Goal: Task Accomplishment & Management: Manage account settings

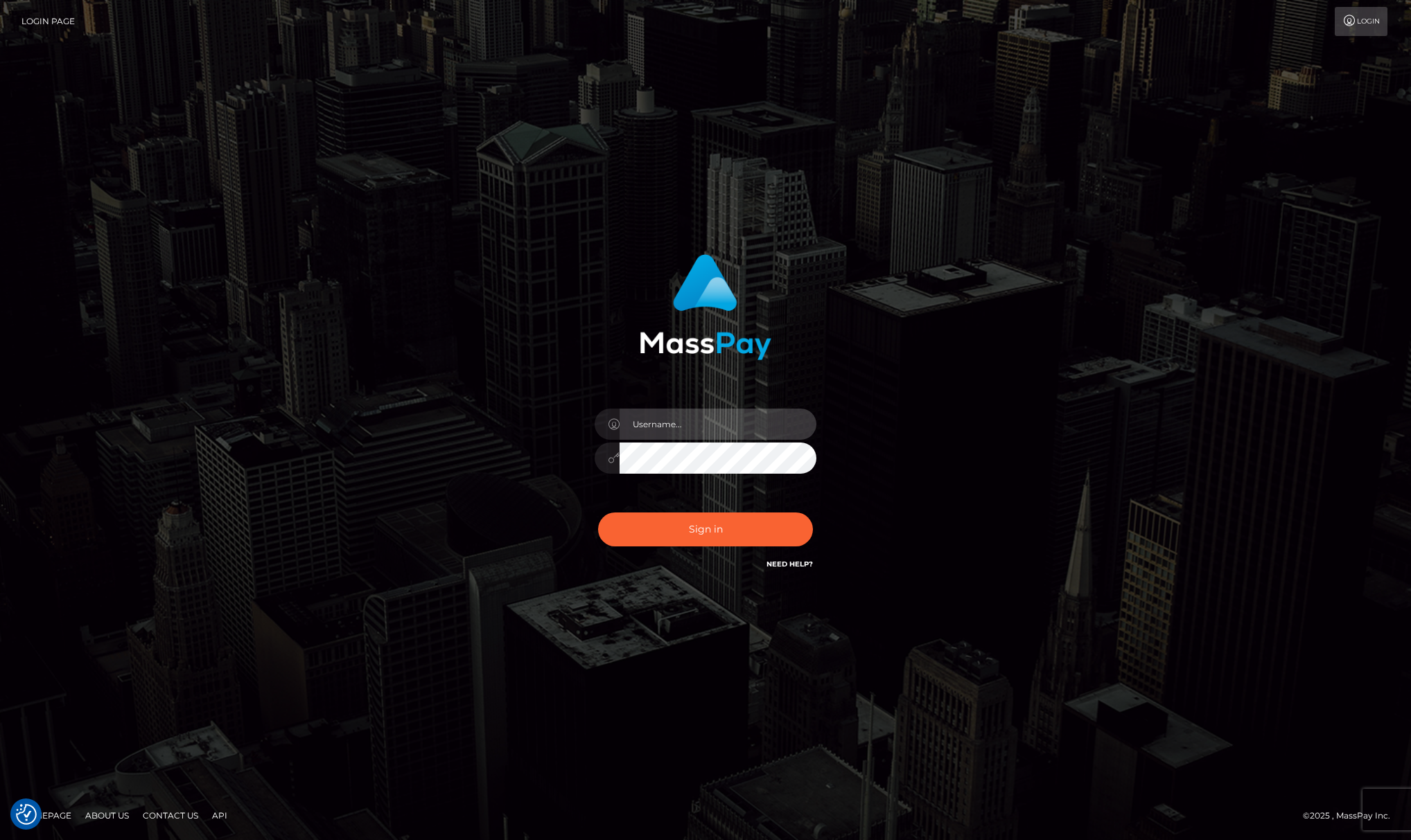
type input "[PERSON_NAME].megabonanza"
click at [725, 557] on div "Sign in Need Help?" at bounding box center [706, 535] width 243 height 61
click at [735, 527] on button "Sign in" at bounding box center [706, 530] width 215 height 34
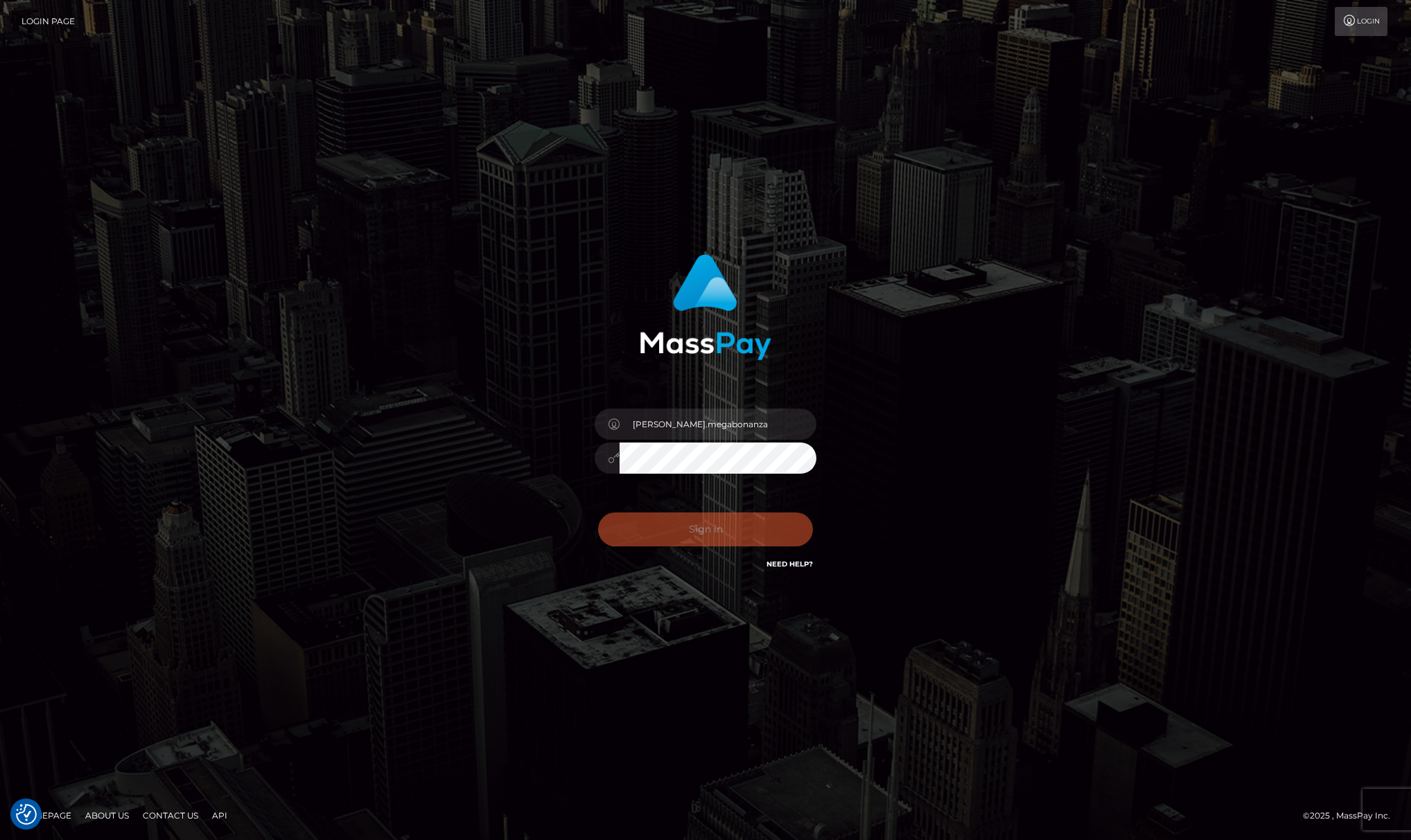
click at [988, 395] on div "Allen.megabonanza Sign in" at bounding box center [705, 420] width 790 height 352
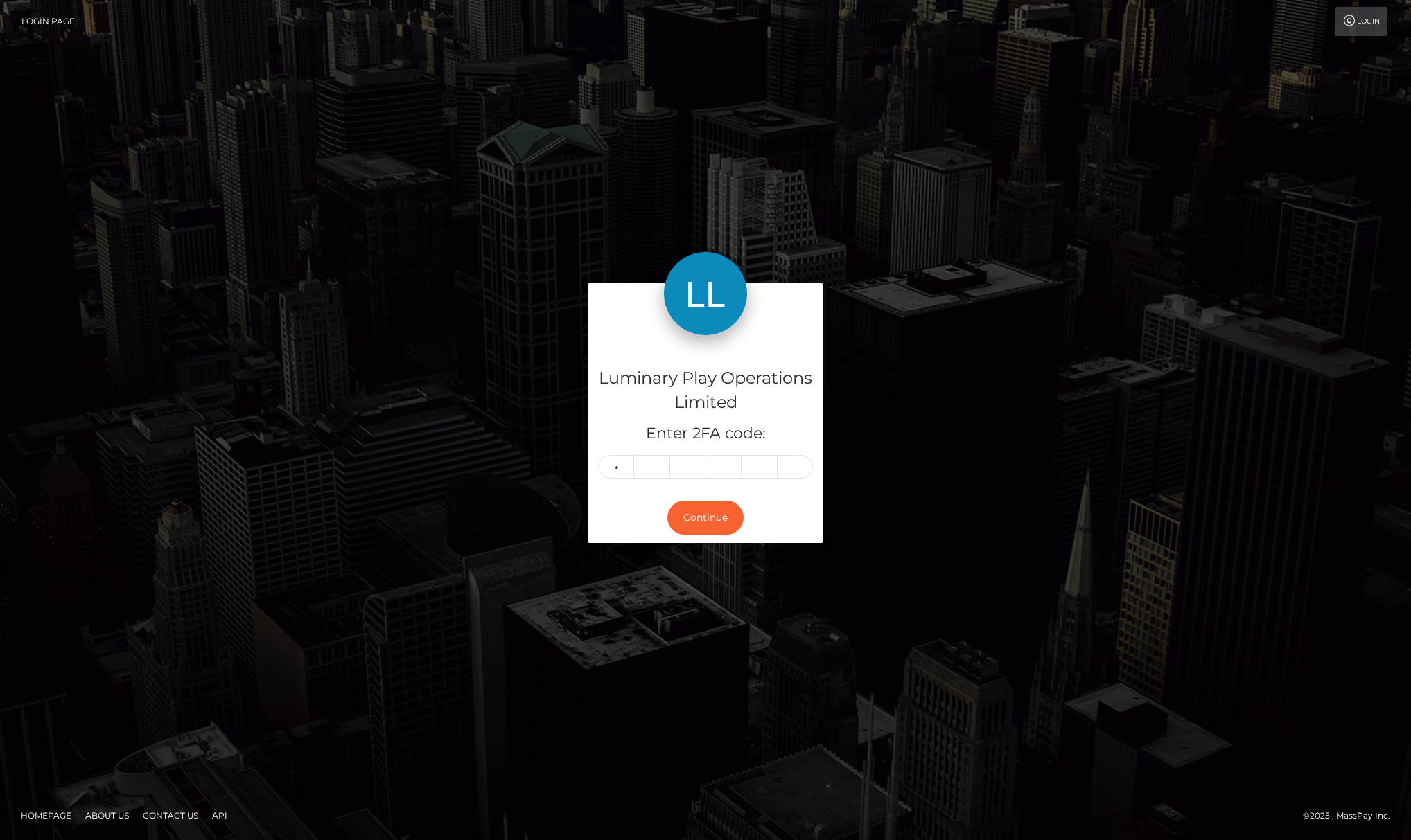
type input "3"
type input "6"
type input "8"
type input "6"
type input "4"
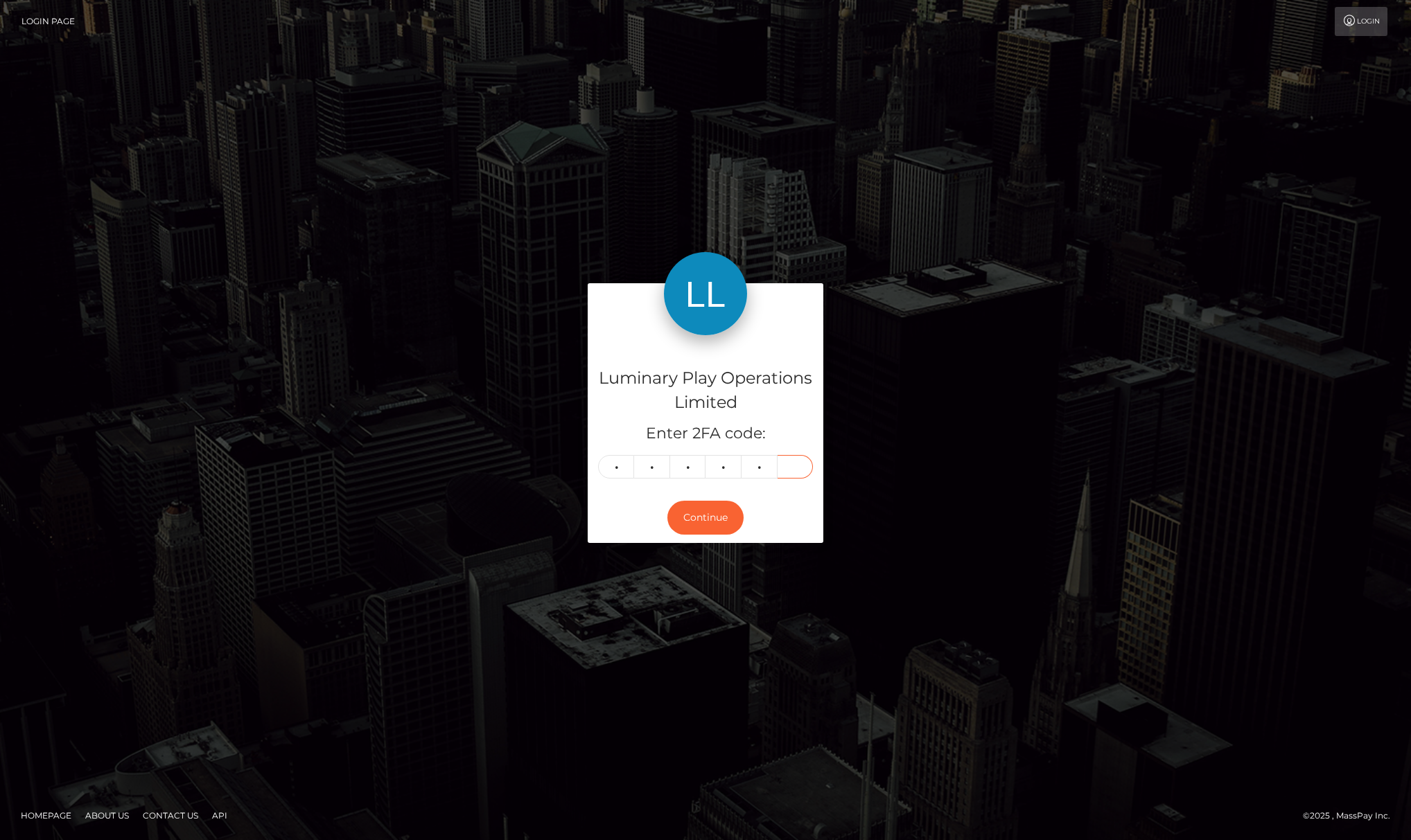
type input "0"
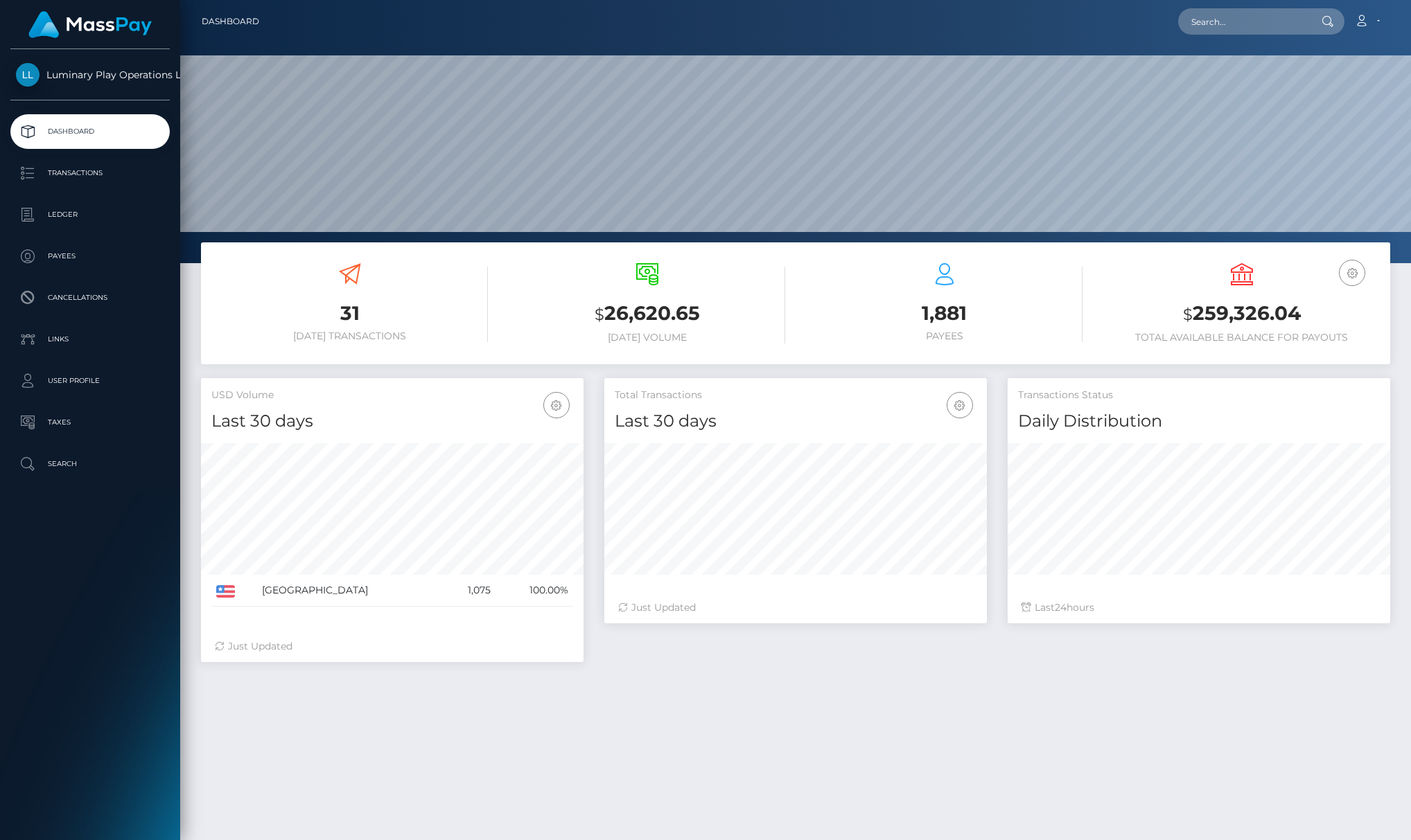
scroll to position [244, 383]
click at [72, 175] on p "Transactions" at bounding box center [90, 173] width 148 height 21
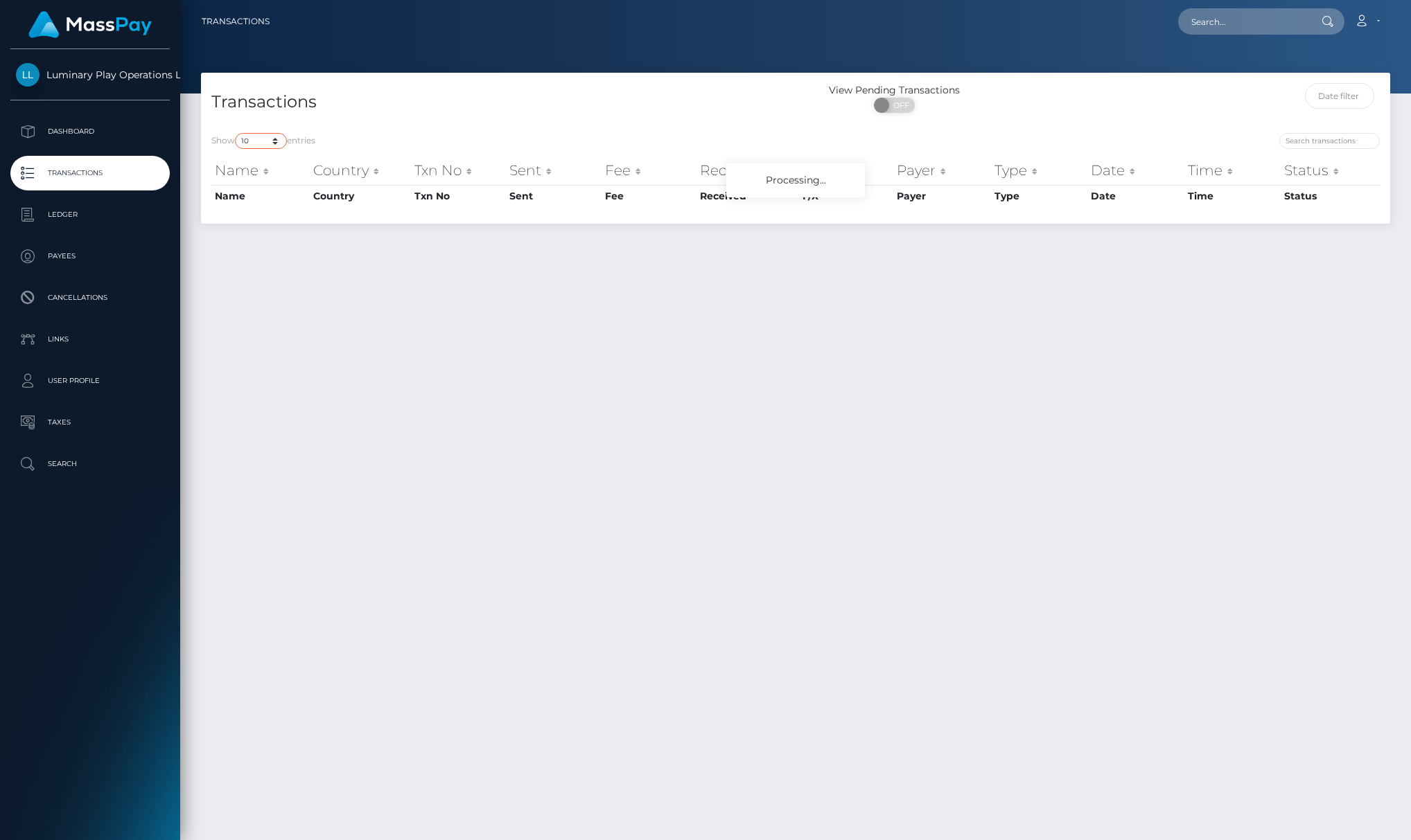
click at [263, 140] on select "10 25 50 100 250 500 1,000 3,500" at bounding box center [261, 141] width 52 height 16
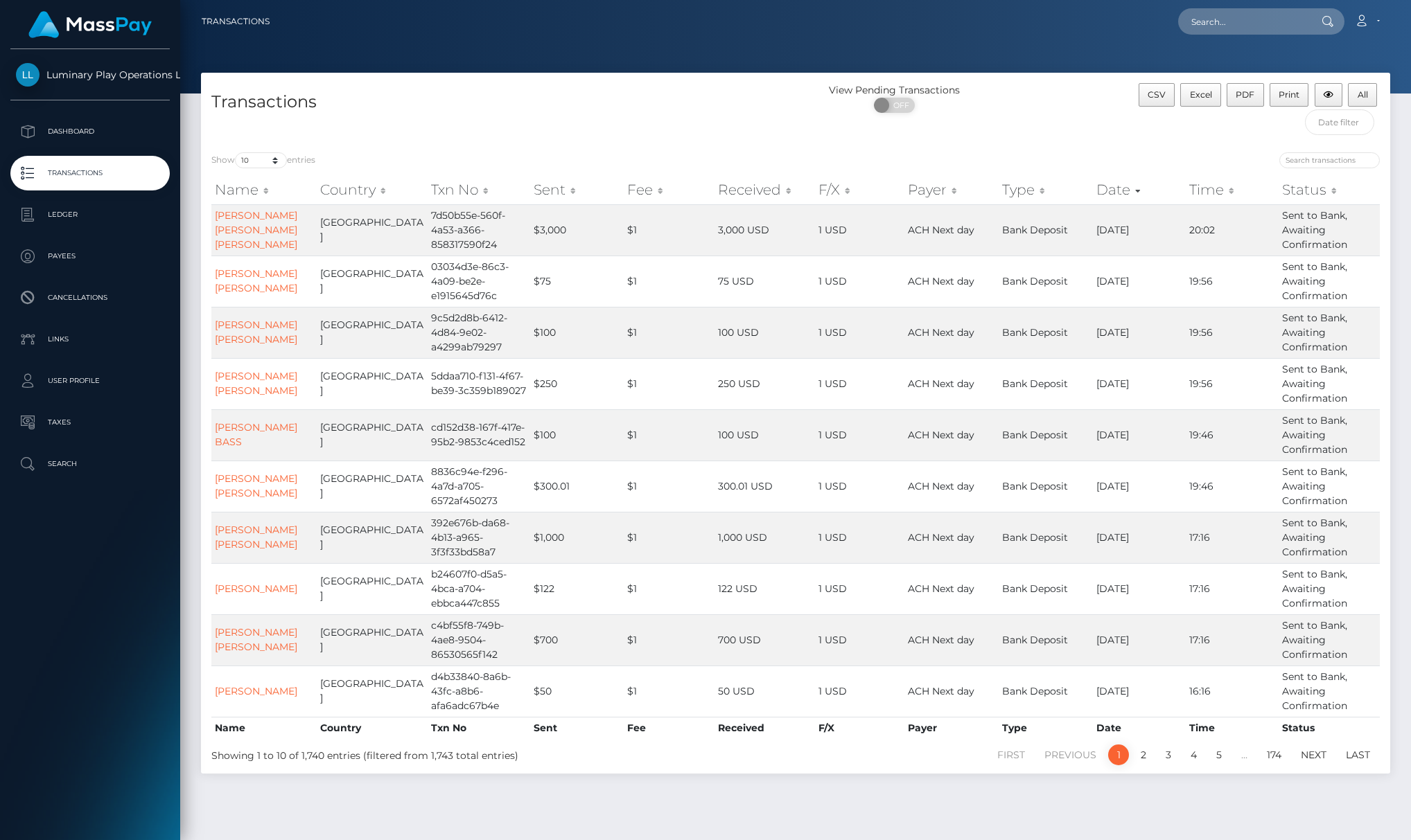
click at [248, 139] on div "Transactions" at bounding box center [498, 112] width 595 height 59
drag, startPoint x: 264, startPoint y: 159, endPoint x: 274, endPoint y: 165, distance: 11.7
click at [264, 159] on select "10 25 50 100 250 500 1,000 3,500" at bounding box center [261, 160] width 52 height 16
select select "3500"
click at [237, 153] on select "10 25 50 100 250 500 1,000 3,500" at bounding box center [261, 160] width 52 height 16
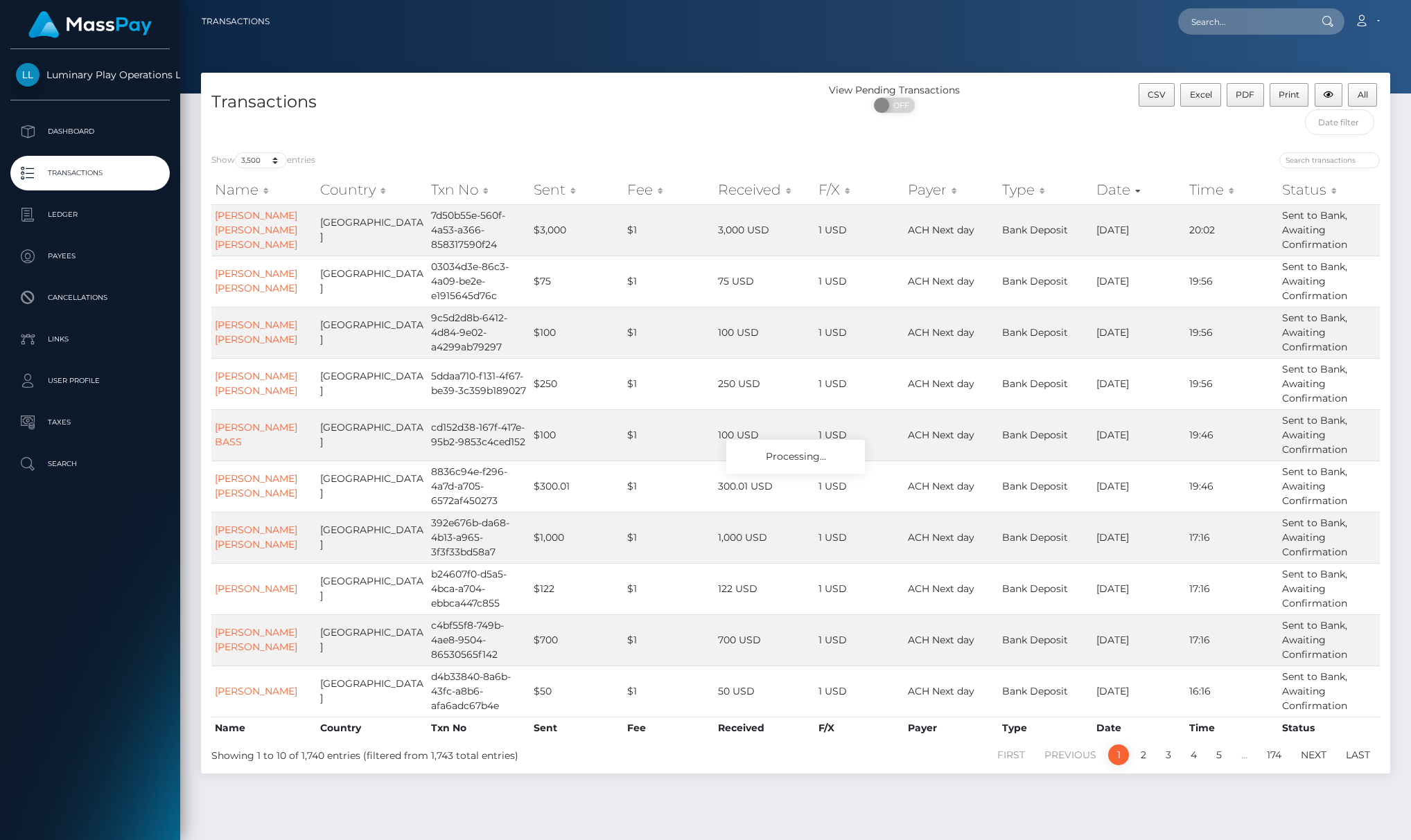
click at [432, 123] on div "Transactions" at bounding box center [498, 112] width 595 height 59
click at [446, 109] on h4 "Transactions" at bounding box center [498, 102] width 574 height 25
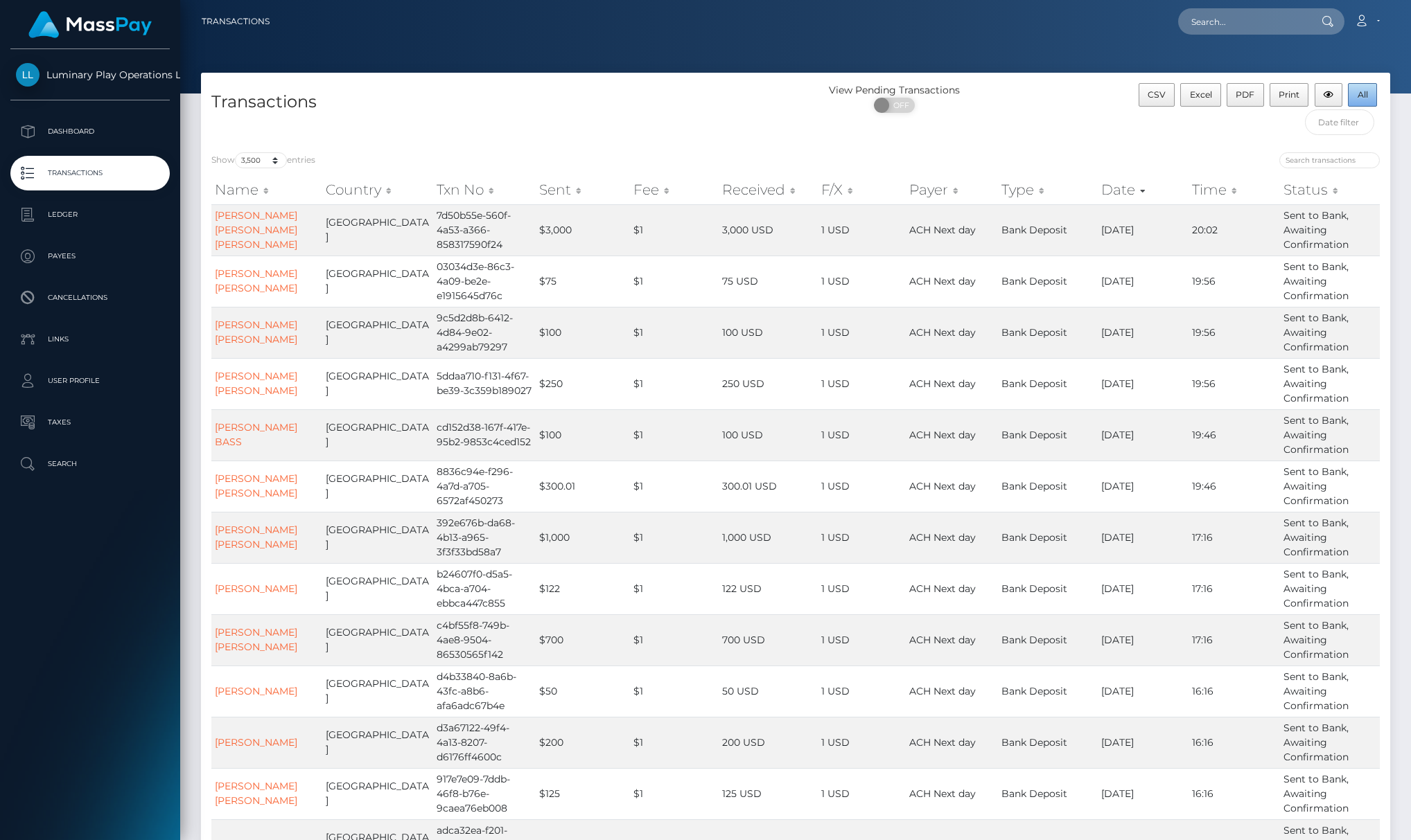
click at [1359, 95] on span "All" at bounding box center [1363, 94] width 11 height 11
drag, startPoint x: 100, startPoint y: 561, endPoint x: 1177, endPoint y: 654, distance: 1081.0
click at [103, 558] on div "Luminary Play Operations Limited Dashboard Transactions Ledger Payees Cancellat…" at bounding box center [90, 443] width 181 height 789
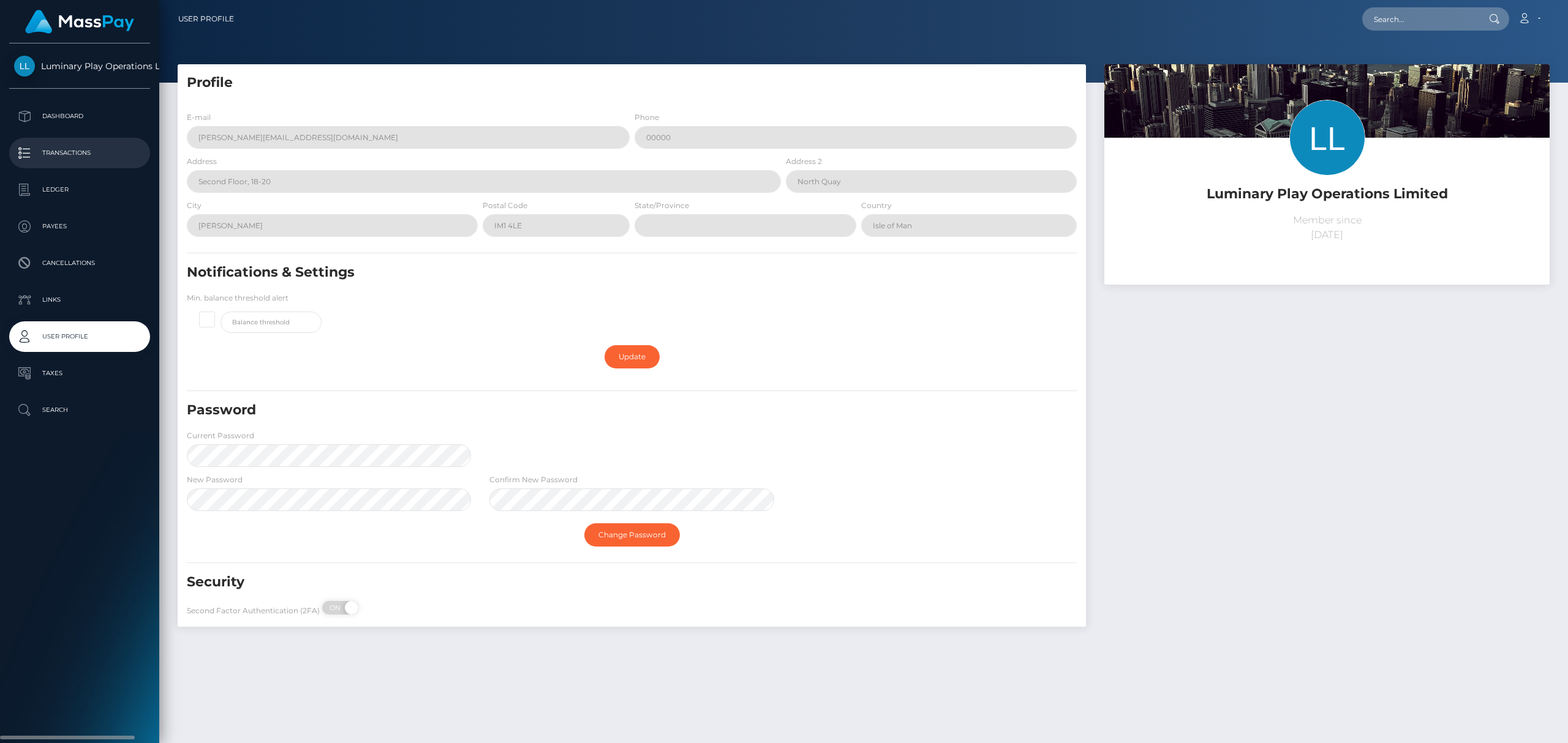
click at [81, 157] on p "Transactions" at bounding box center [79, 153] width 131 height 18
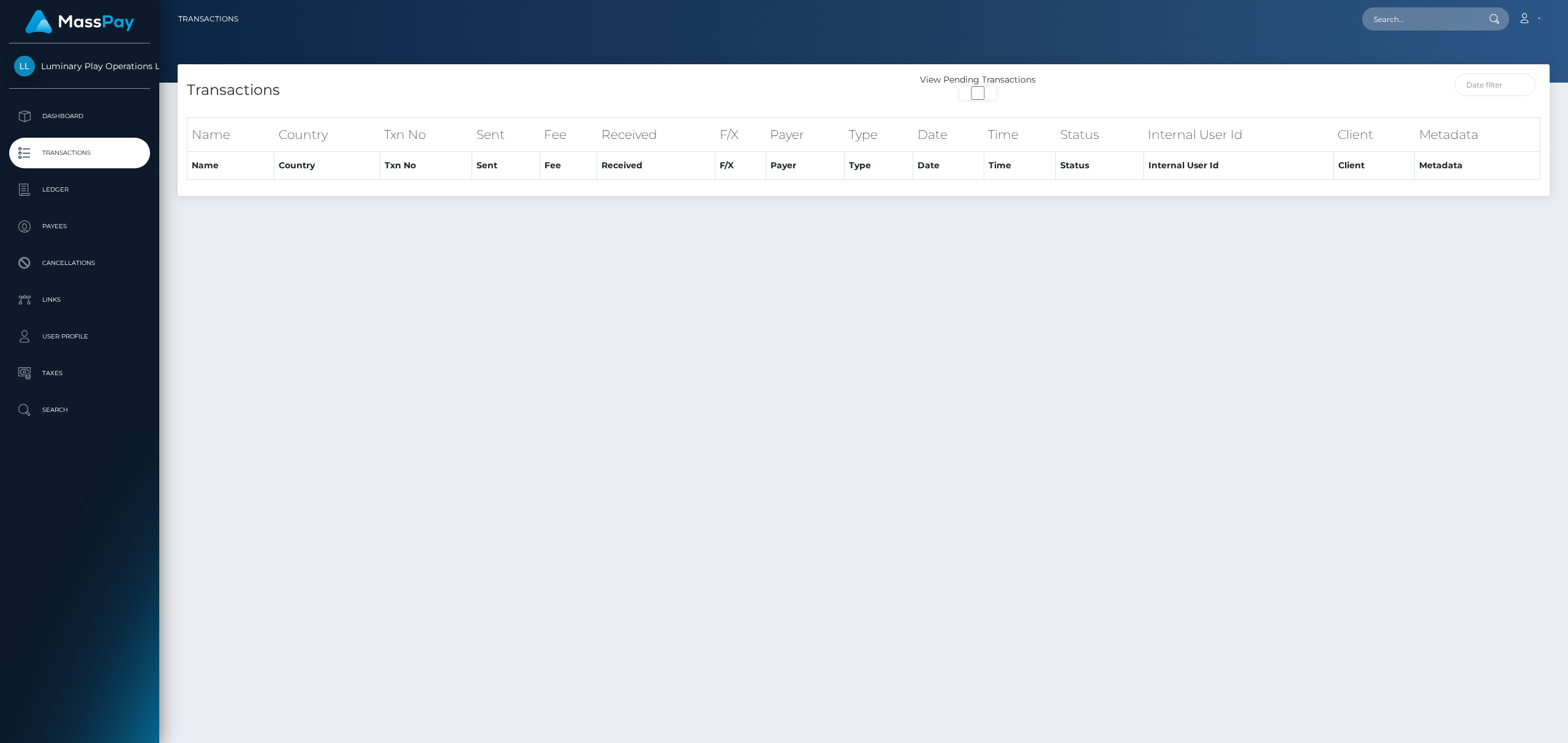
select select "3500"
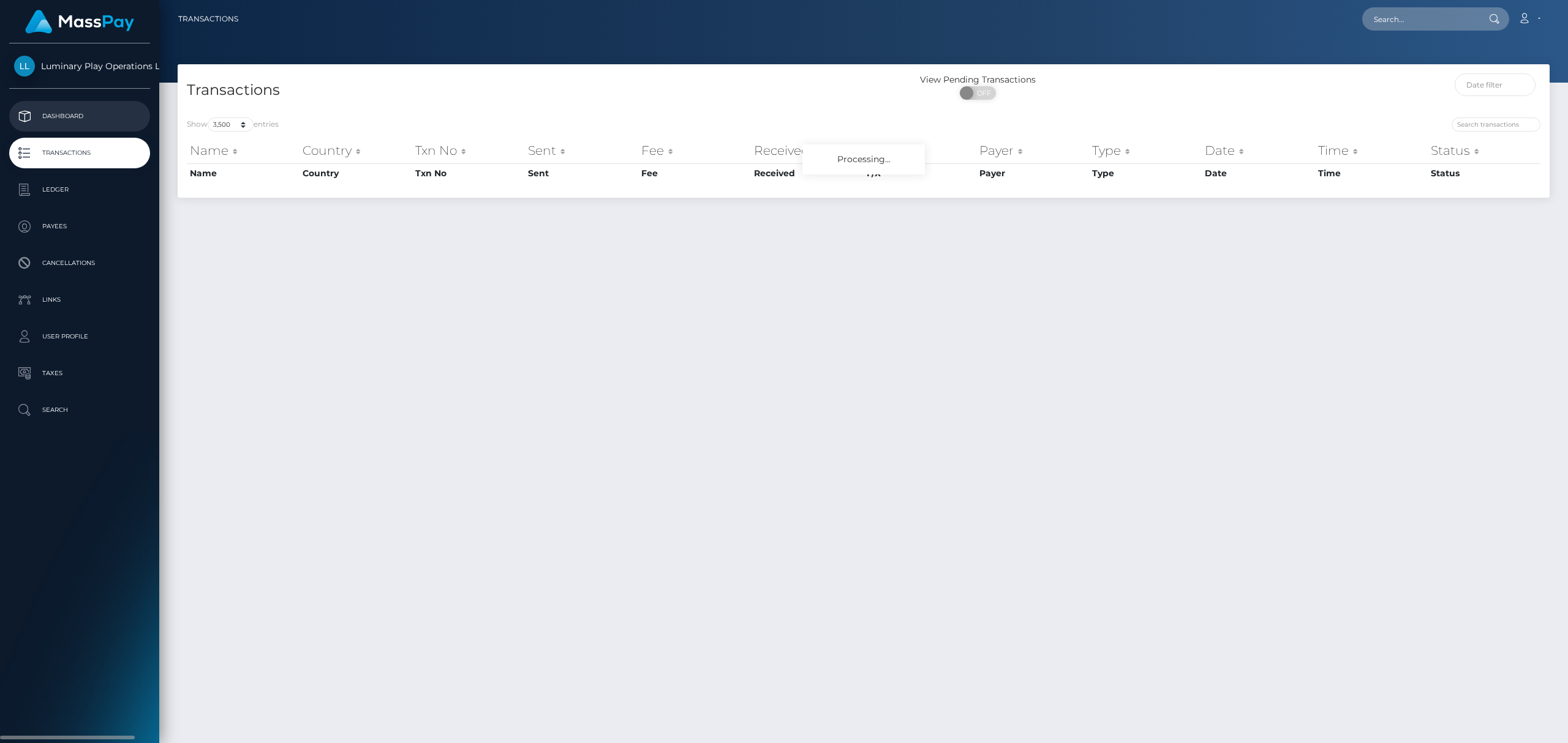
click at [84, 123] on p "Dashboard" at bounding box center [79, 116] width 131 height 18
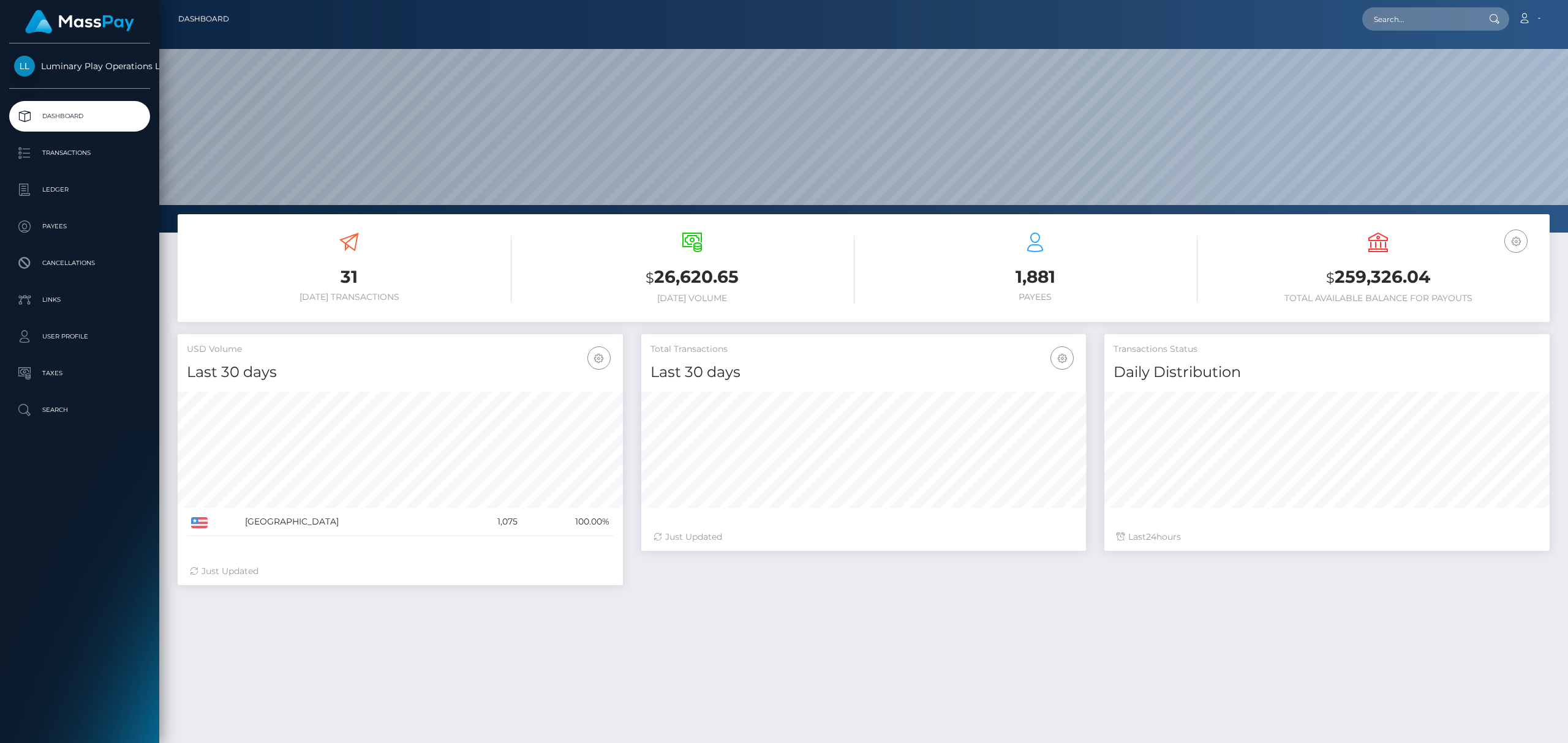
scroll to position [216, 445]
